Goal: Task Accomplishment & Management: Manage account settings

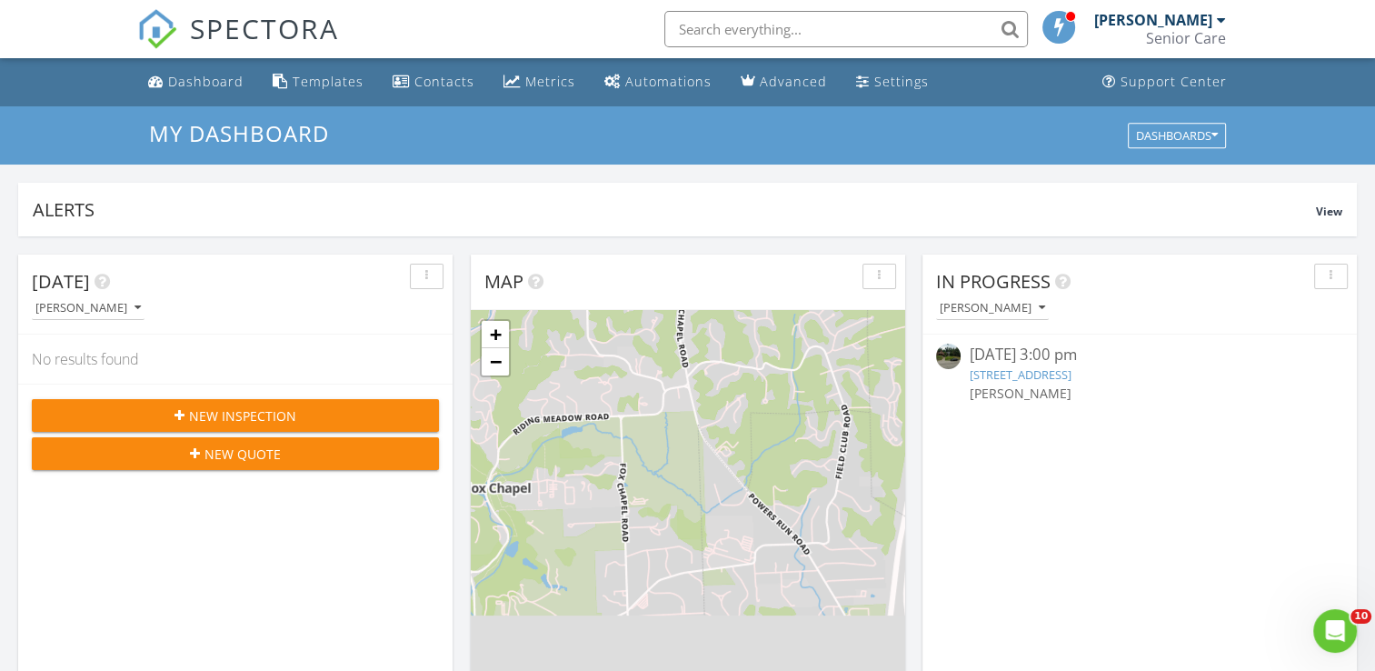
click at [1044, 373] on link "3883 Beechwood Blvd, Pittsburgh, PA 15217" at bounding box center [1021, 374] width 102 height 16
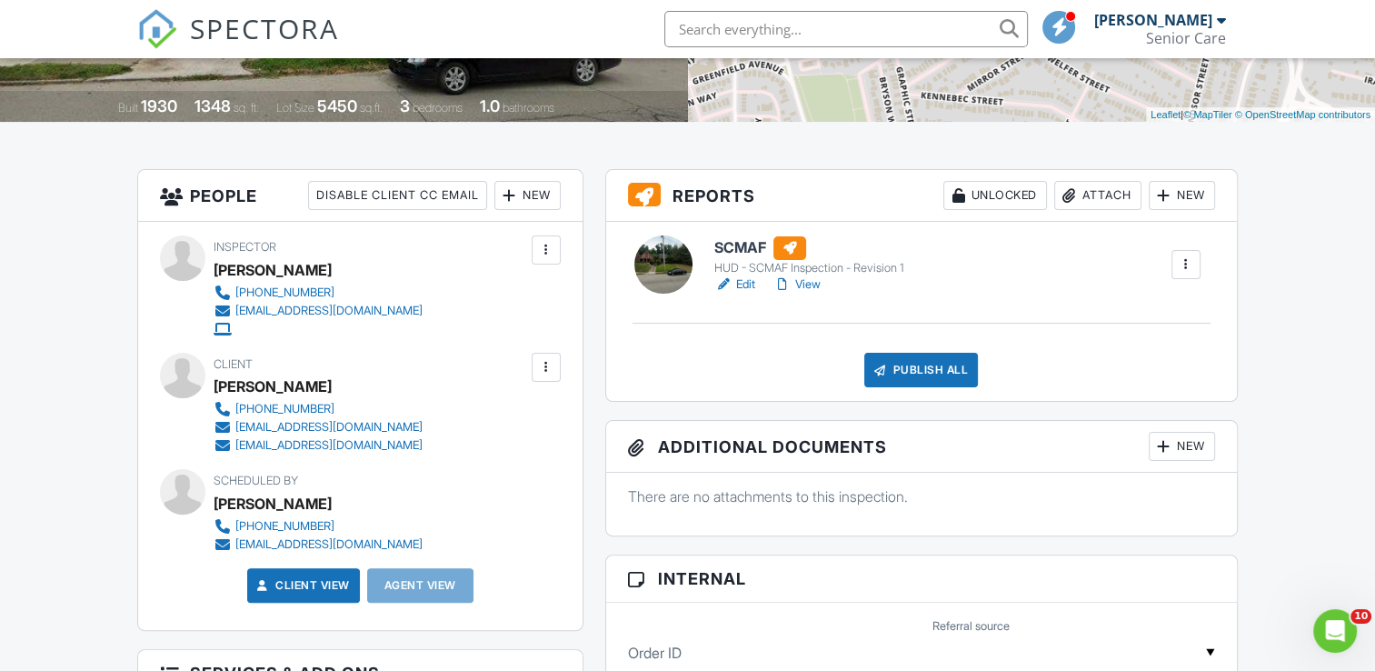
click at [550, 373] on div at bounding box center [546, 367] width 18 height 18
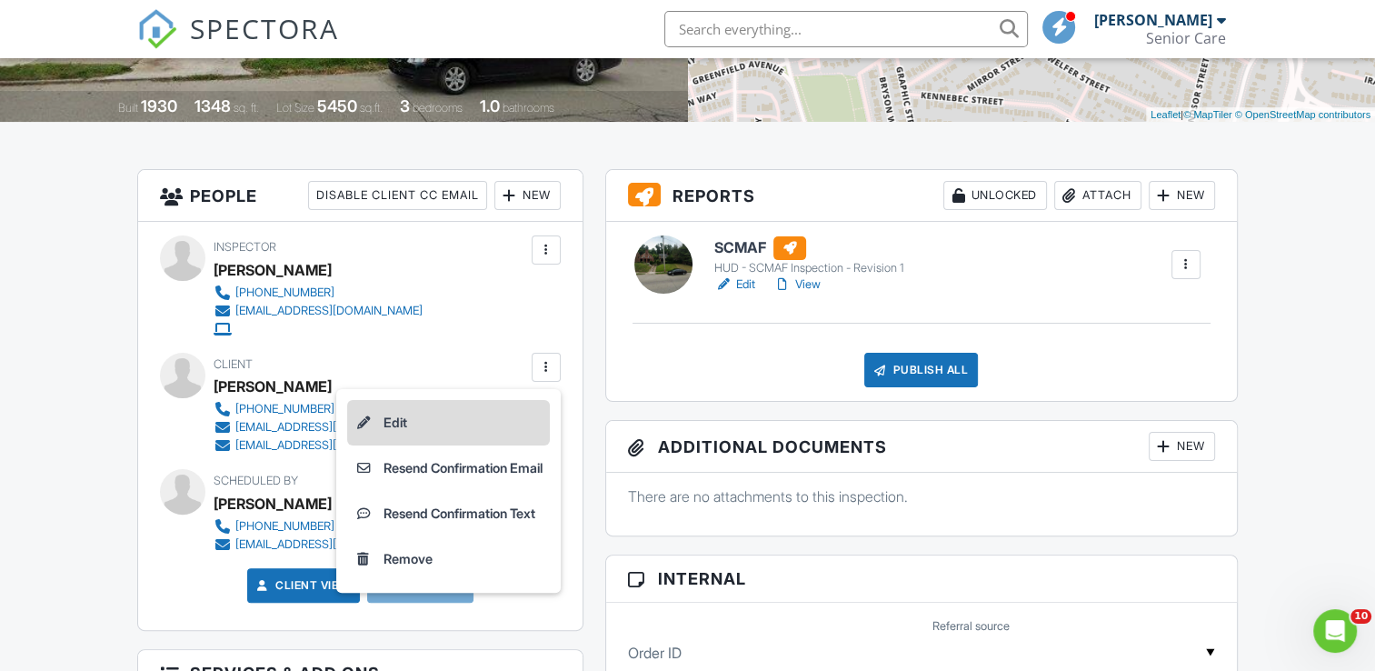
click at [472, 420] on li "Edit" at bounding box center [448, 422] width 203 height 45
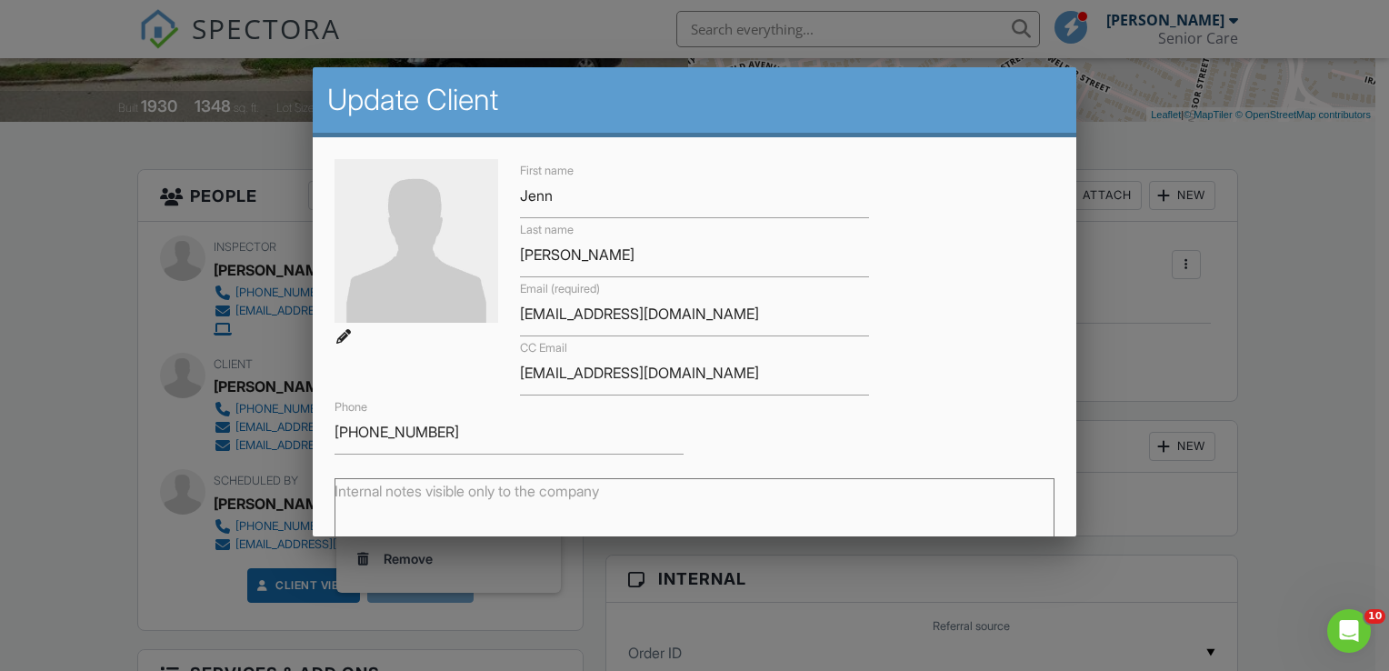
click at [1336, 339] on div at bounding box center [694, 328] width 1389 height 839
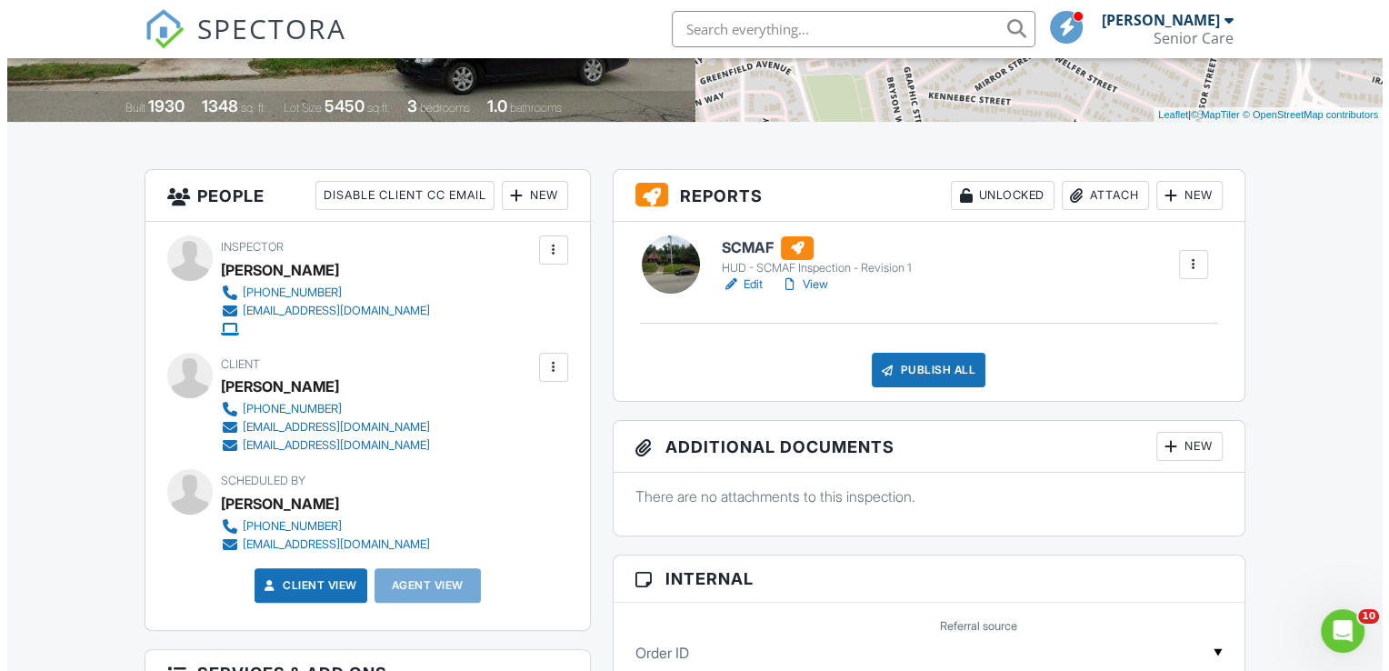
scroll to position [454, 0]
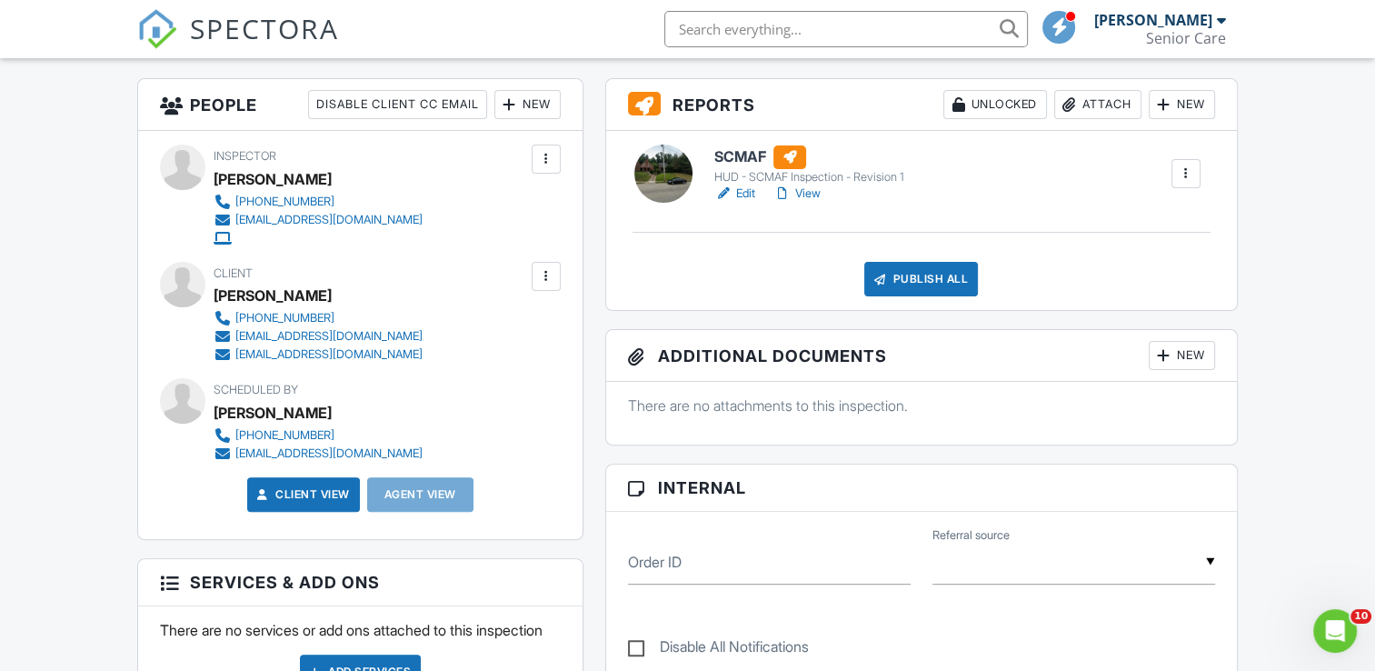
click at [921, 274] on div "Publish All" at bounding box center [921, 279] width 114 height 35
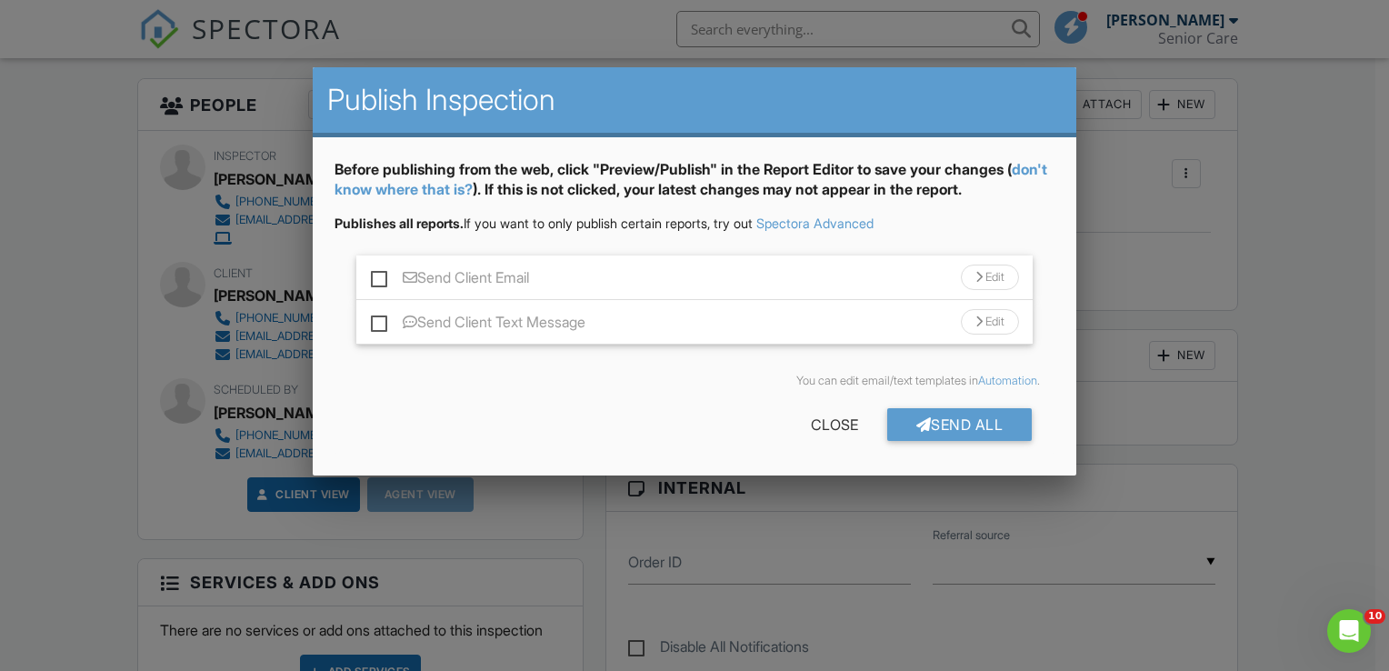
click at [380, 279] on label "Send Client Email" at bounding box center [450, 280] width 158 height 23
click at [380, 274] on input "Send Client Email" at bounding box center [377, 269] width 12 height 12
checkbox input "true"
click at [964, 420] on div "Send All" at bounding box center [959, 424] width 145 height 33
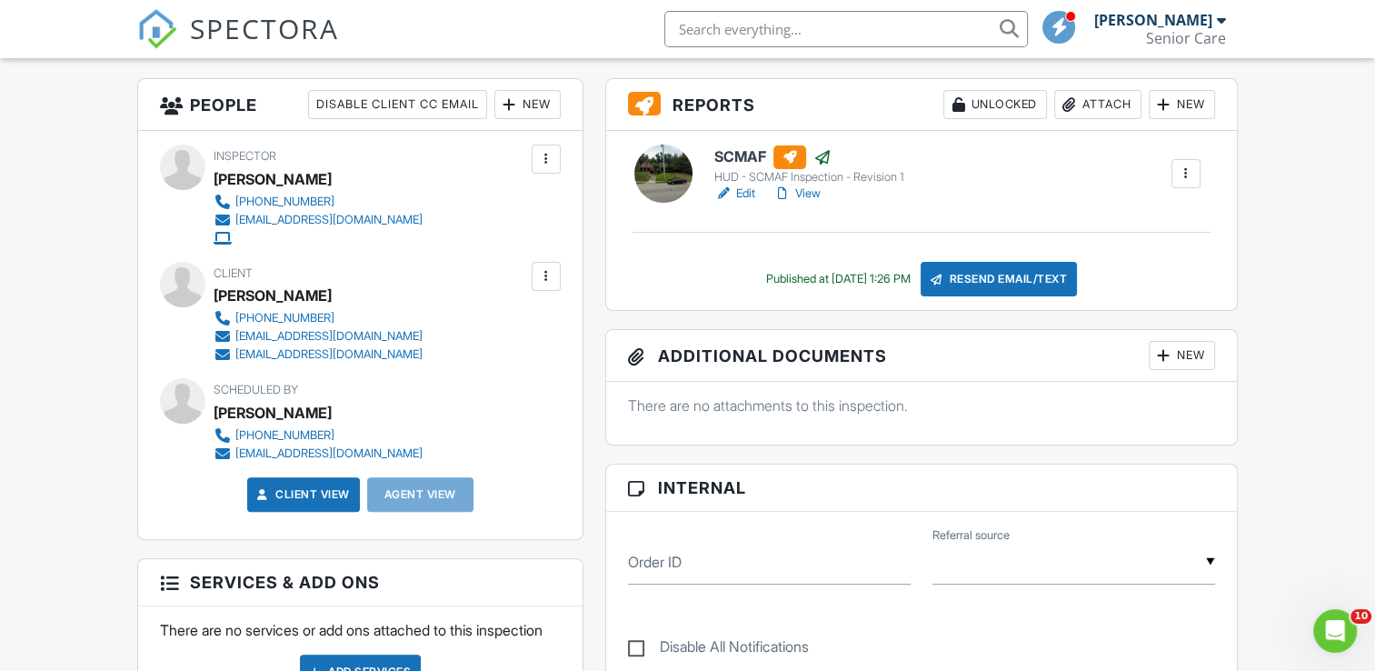
click at [803, 191] on link "View" at bounding box center [796, 193] width 47 height 18
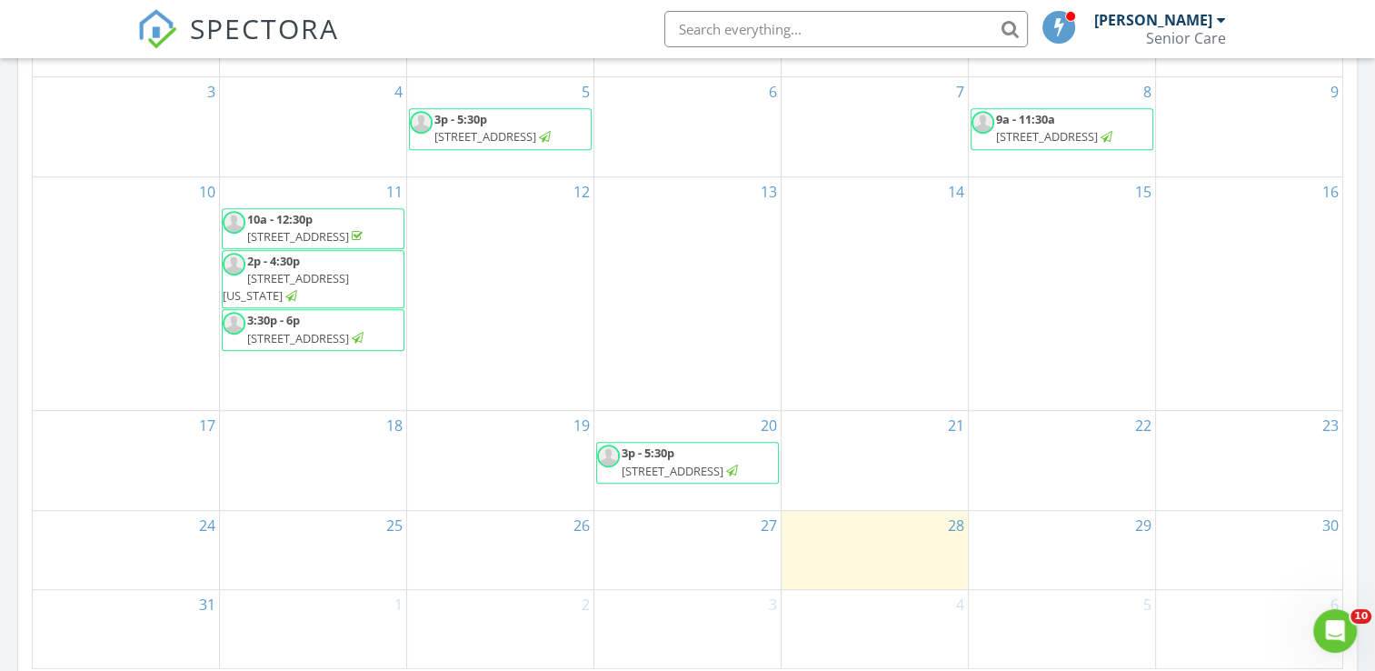
click at [684, 463] on span "3883 Beechwood Blvd, Pittsburgh 15217" at bounding box center [673, 471] width 102 height 16
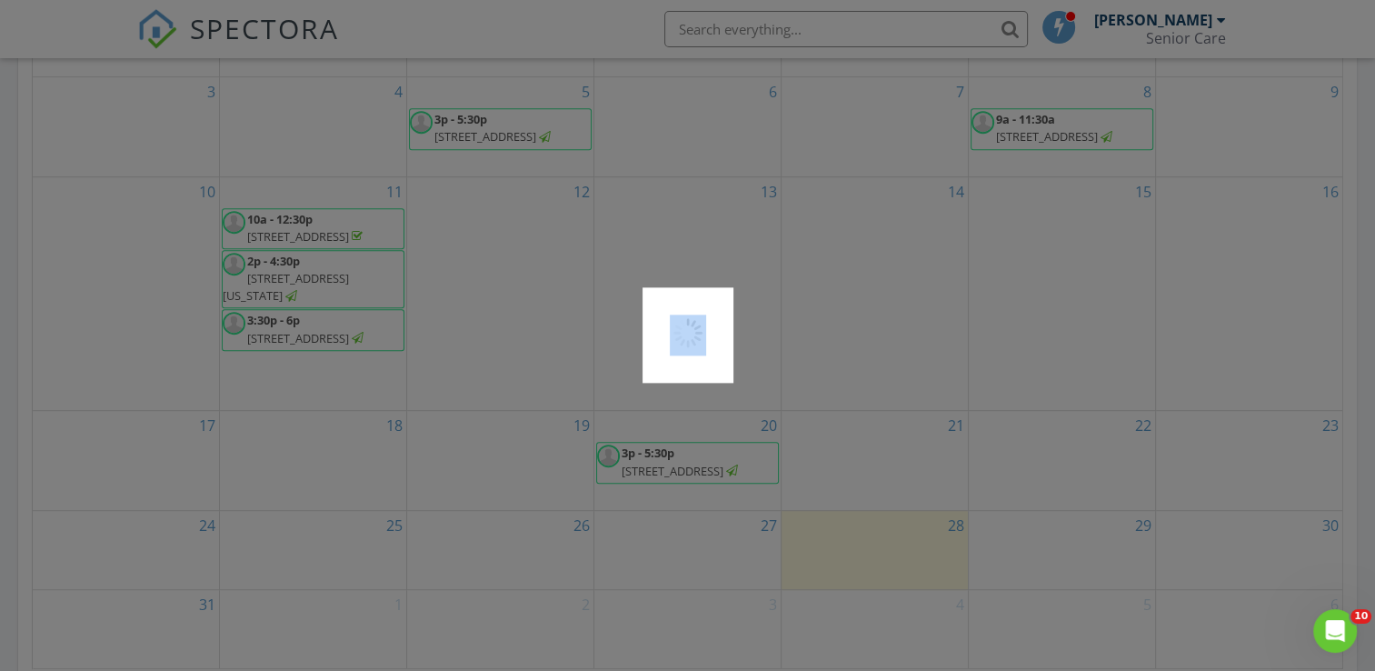
click at [684, 447] on div at bounding box center [687, 335] width 1375 height 671
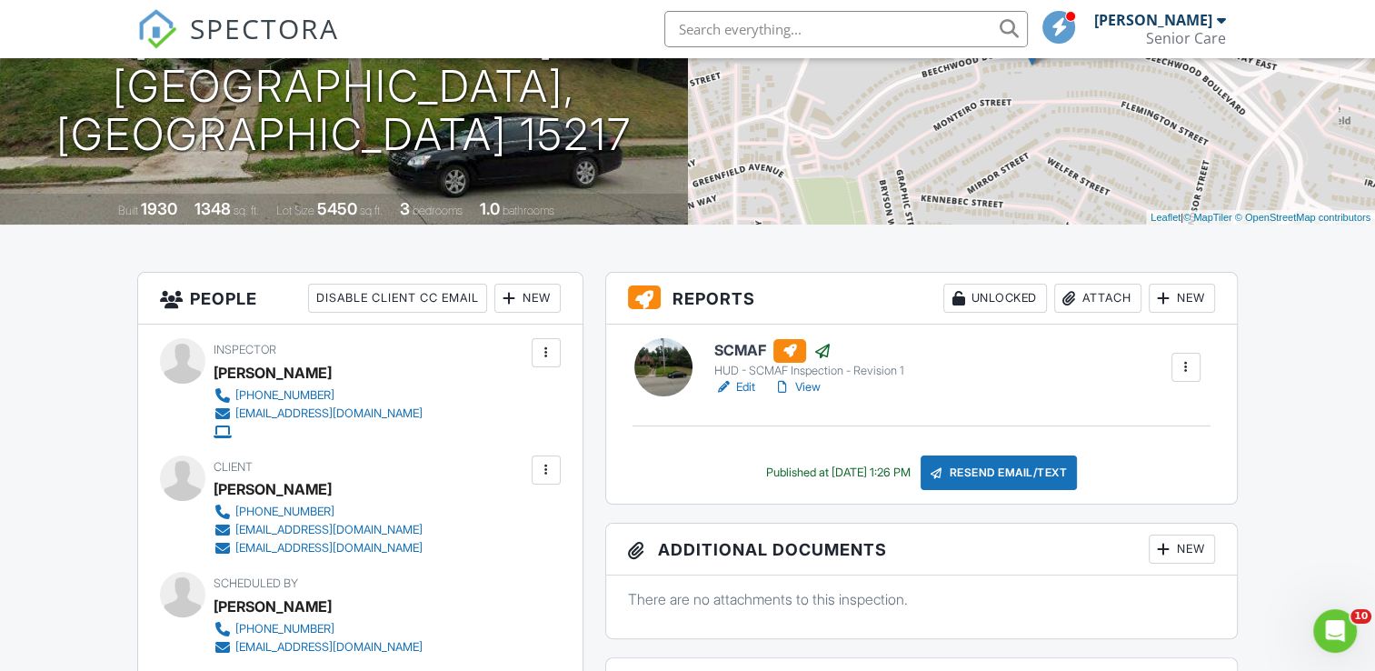
scroll to position [273, 0]
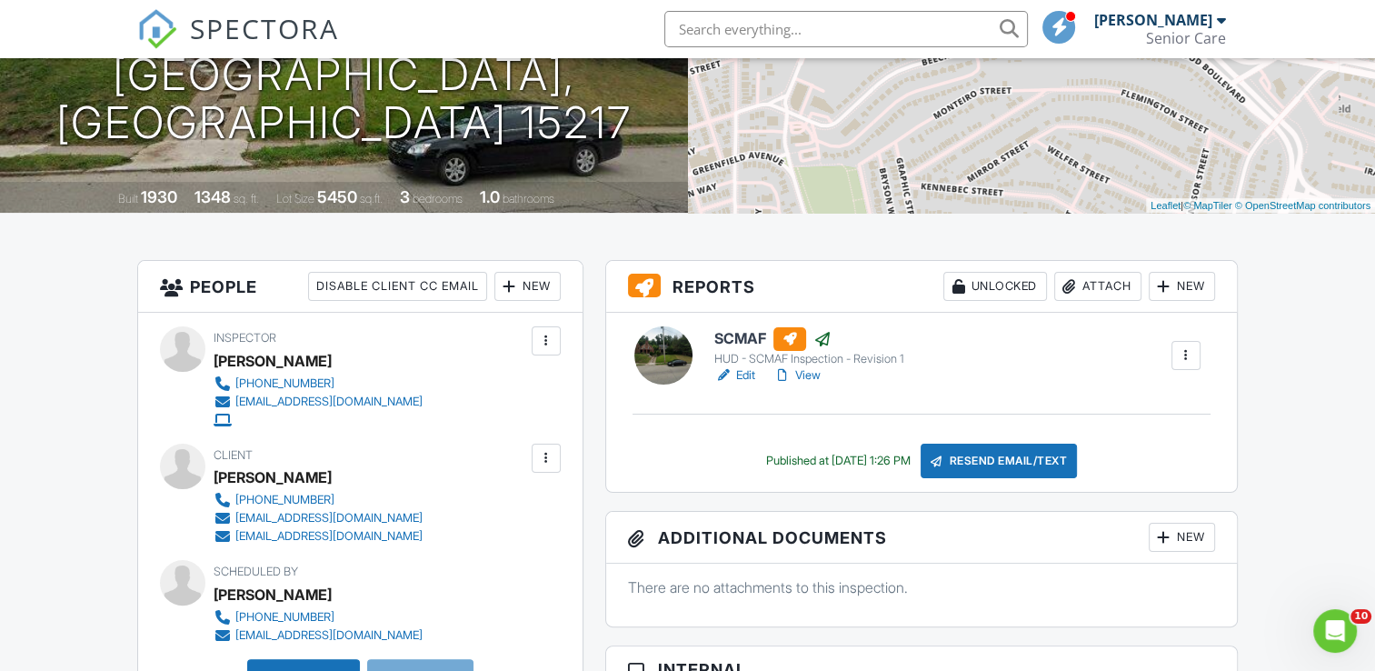
click at [811, 375] on link "View" at bounding box center [796, 375] width 47 height 18
